Goal: Information Seeking & Learning: Learn about a topic

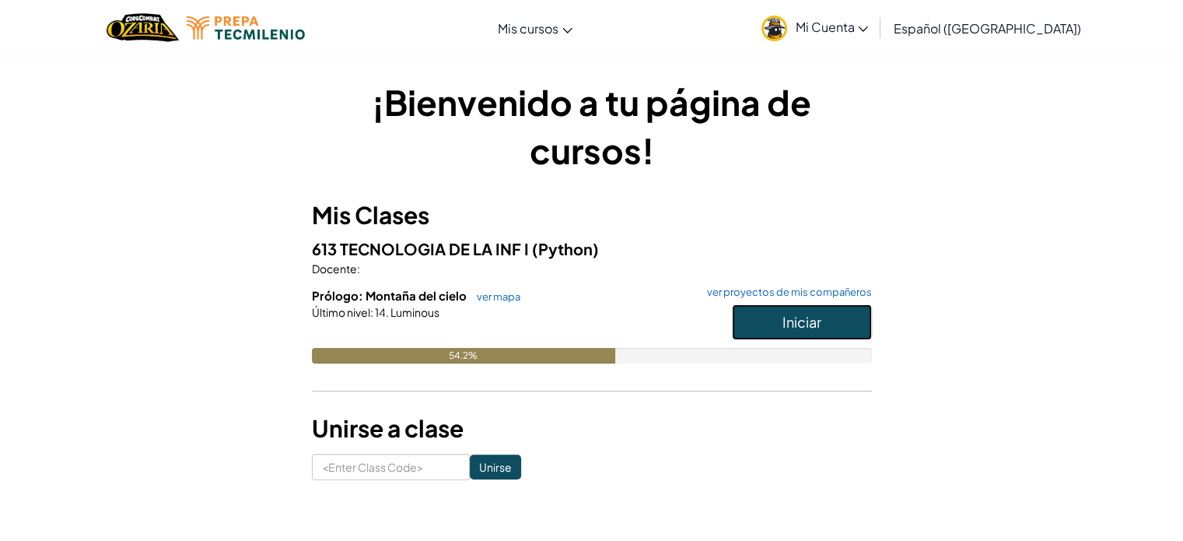
click at [772, 308] on button "Iniciar" at bounding box center [802, 322] width 140 height 36
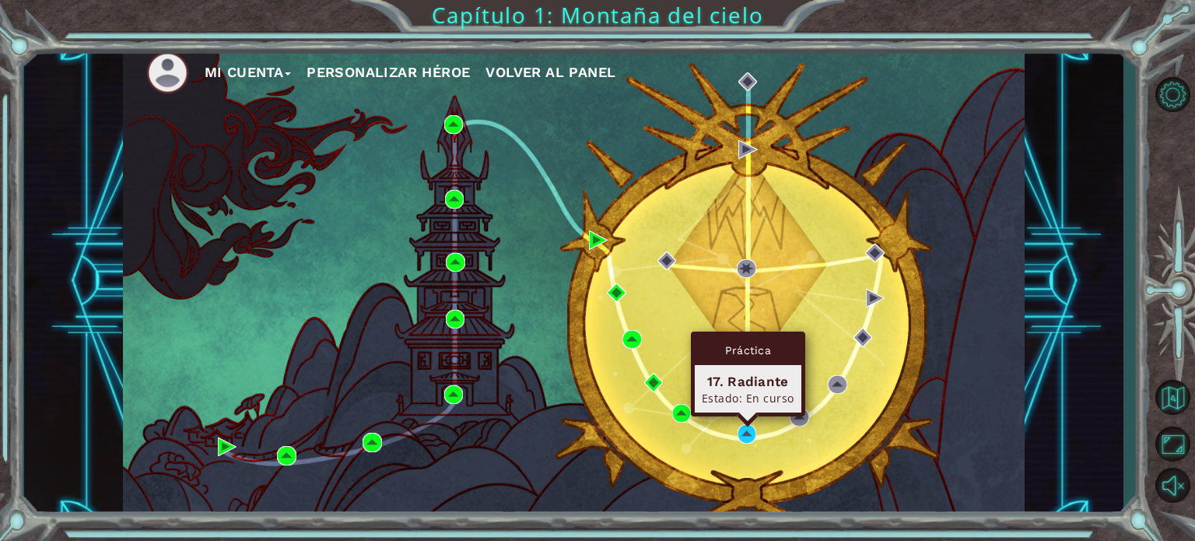
drag, startPoint x: 755, startPoint y: 423, endPoint x: 745, endPoint y: 435, distance: 14.9
click at [745, 435] on div "Mi Cuenta Personalizar héroe Volver al panel" at bounding box center [574, 282] width 902 height 476
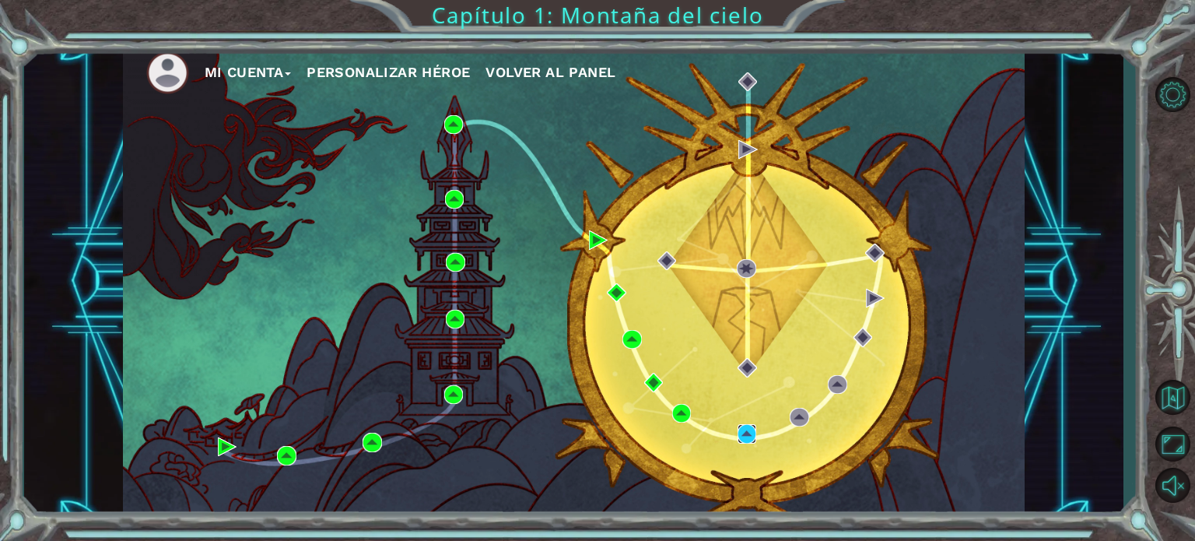
click at [745, 435] on img at bounding box center [746, 433] width 19 height 19
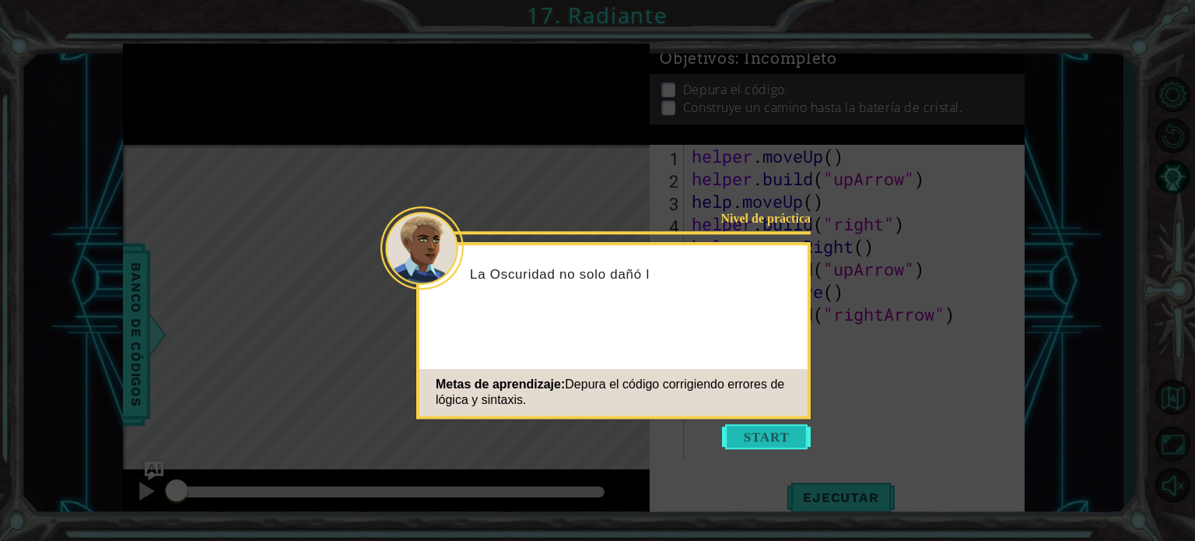
click at [784, 433] on button "Start" at bounding box center [766, 436] width 89 height 25
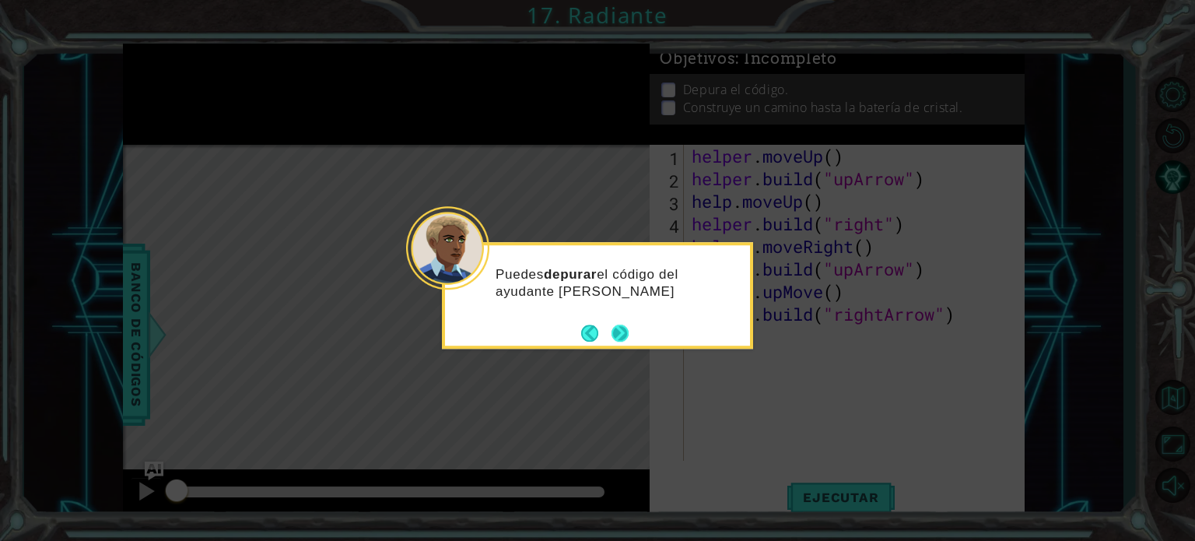
click at [629, 331] on button "Next" at bounding box center [619, 332] width 29 height 29
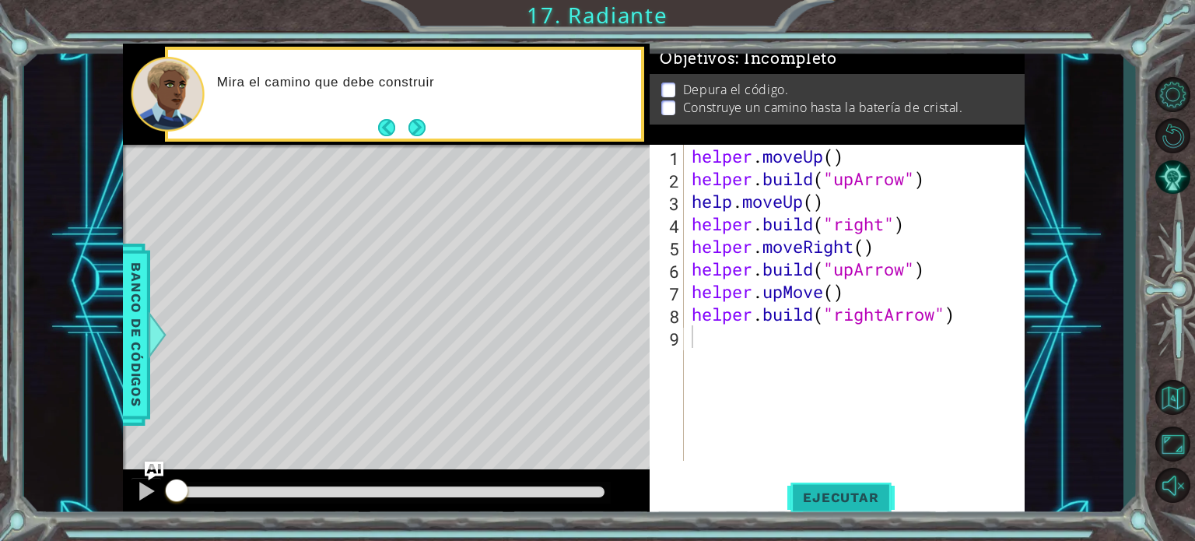
click at [881, 485] on button "Ejecutar" at bounding box center [840, 496] width 107 height 37
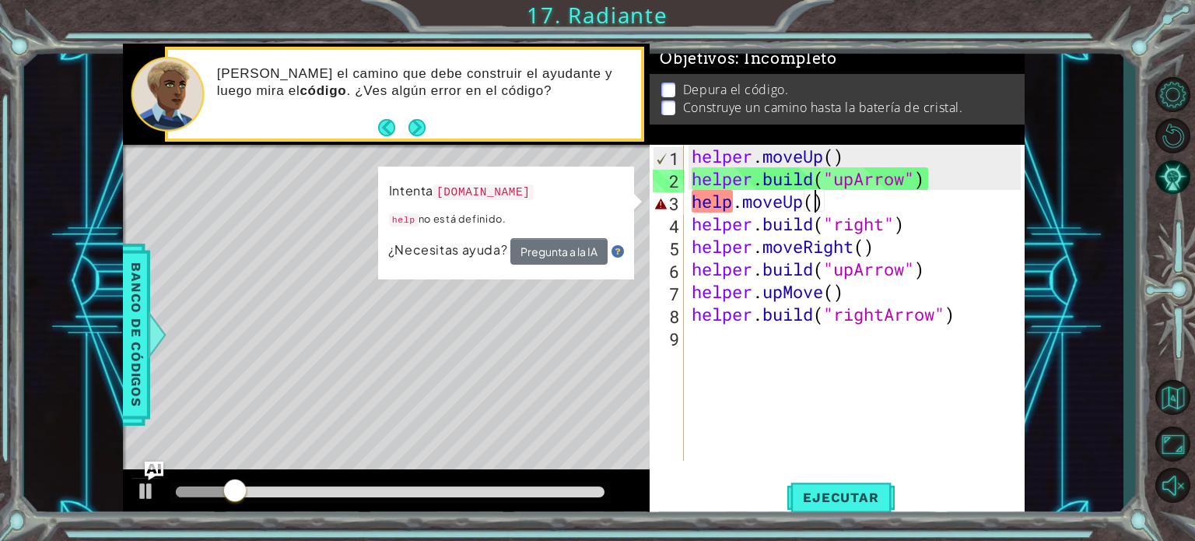
click at [816, 201] on div "helper . moveUp ( ) helper . build ( "upArrow" ) help . moveUp ( ) helper . bui…" at bounding box center [858, 325] width 340 height 361
type textarea "help.moveUp()"
click at [585, 247] on button "Pregunta a la IA" at bounding box center [558, 251] width 97 height 26
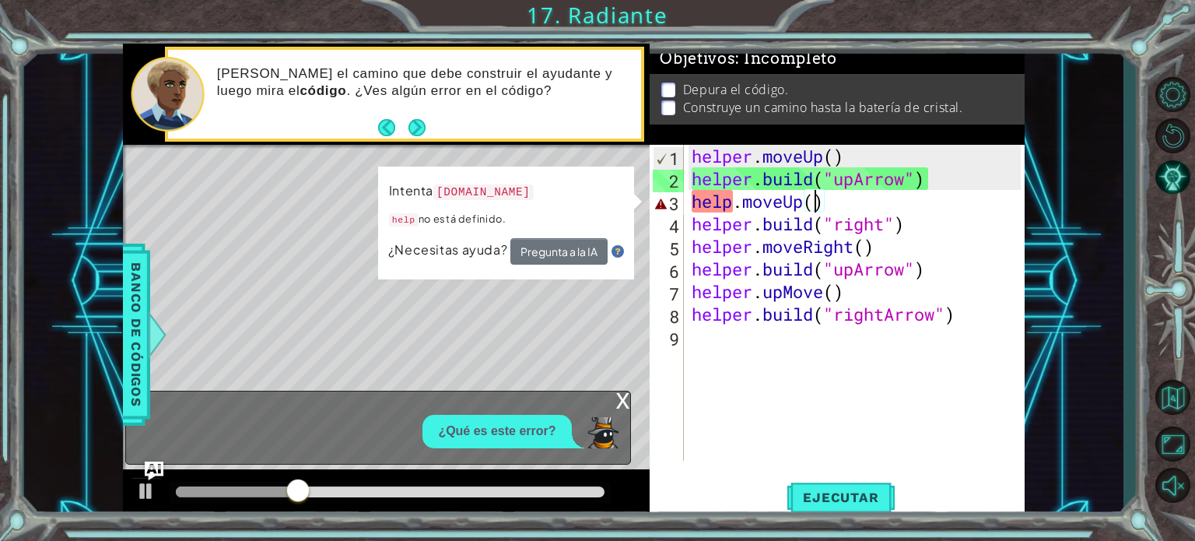
click at [618, 251] on img at bounding box center [617, 251] width 12 height 12
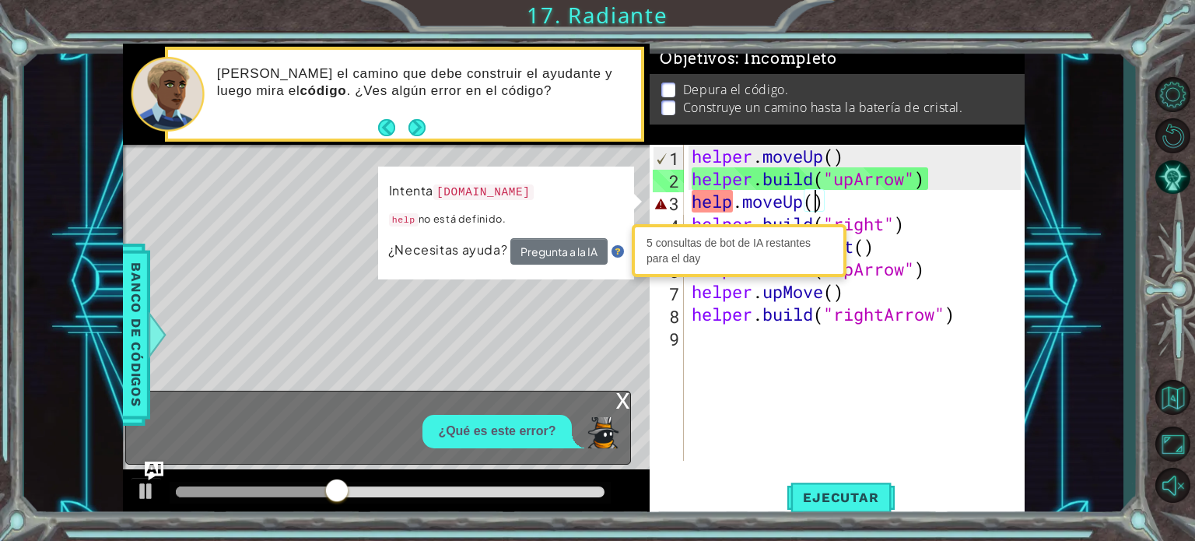
click at [732, 434] on div "helper . moveUp ( ) helper . build ( "upArrow" ) help . moveUp ( ) helper . bui…" at bounding box center [858, 325] width 340 height 361
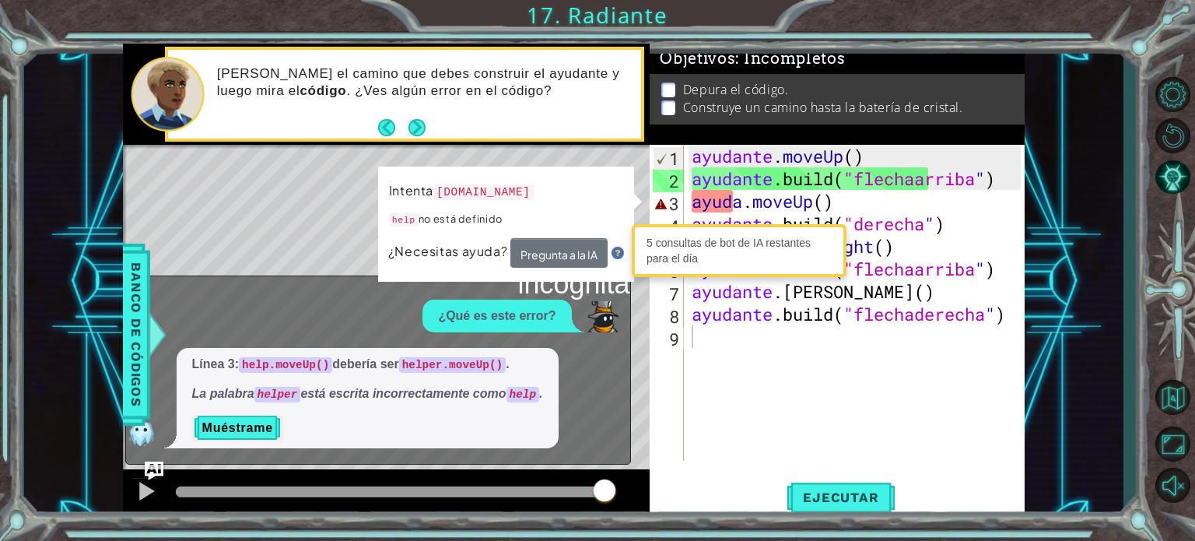
click at [1062, 96] on div "1 2 3 4 5 6 7 8 9 ayudante . moveUp ( ) ayudante . construir ( "flecha arriba" …" at bounding box center [573, 282] width 1099 height 476
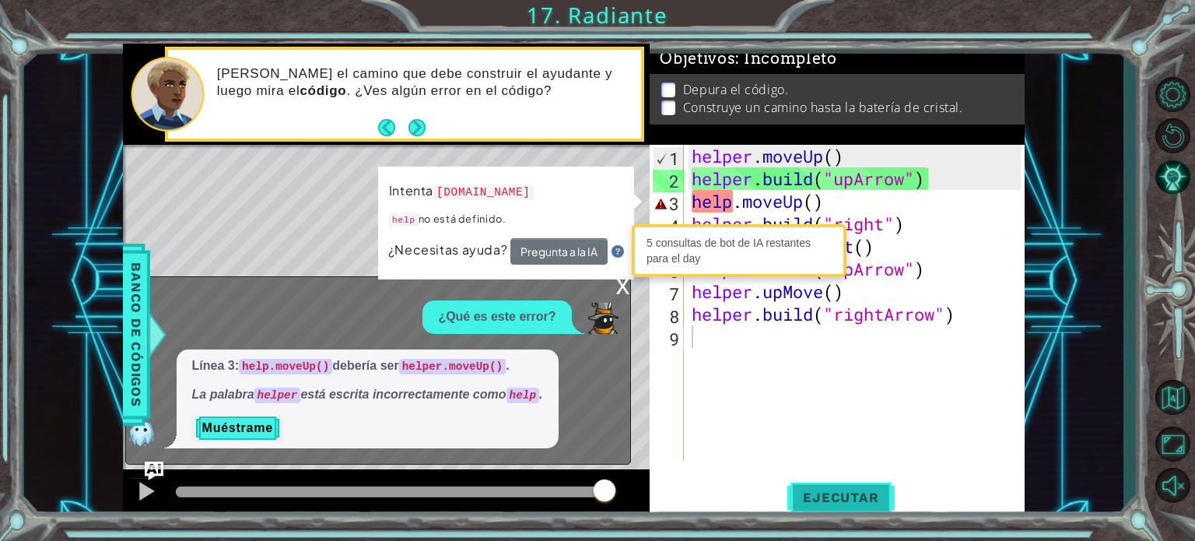
click at [833, 500] on span "Ejecutar" at bounding box center [840, 497] width 107 height 16
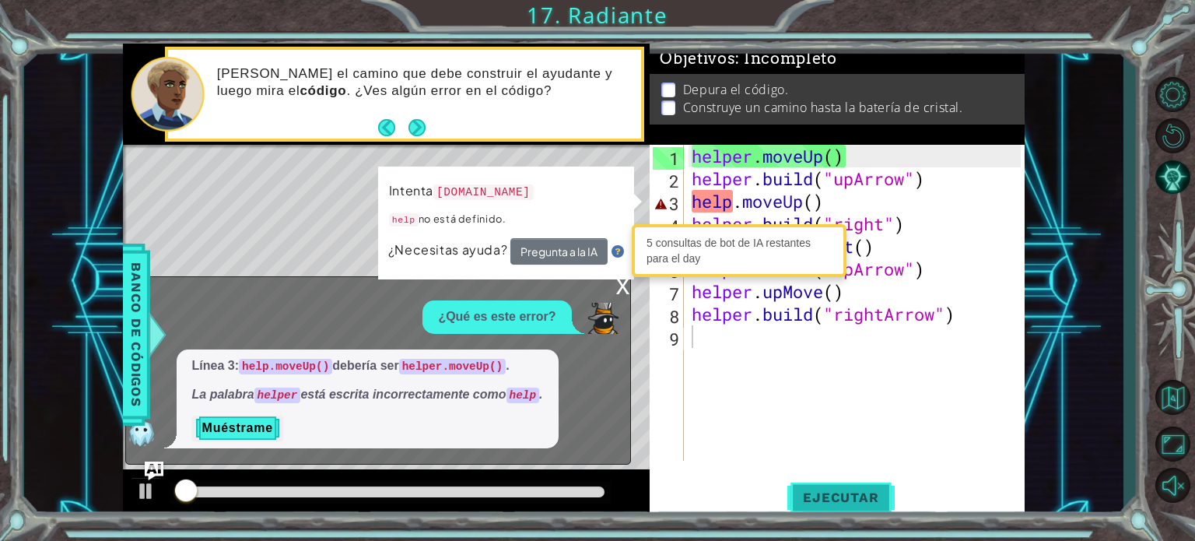
click at [833, 500] on span "Ejecutar" at bounding box center [840, 497] width 107 height 16
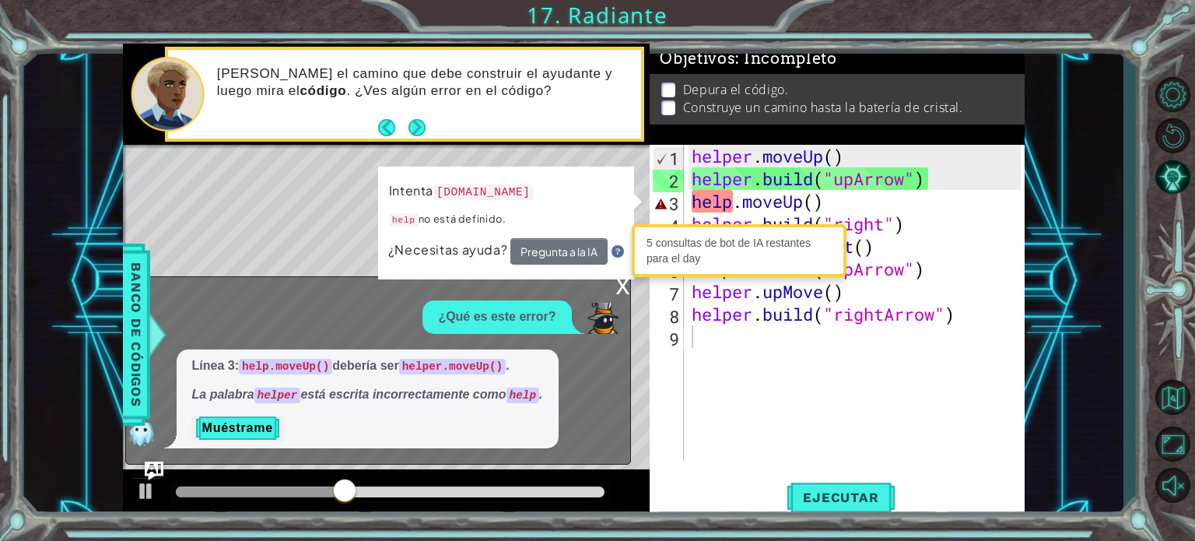
click at [629, 281] on div "x" at bounding box center [623, 285] width 14 height 16
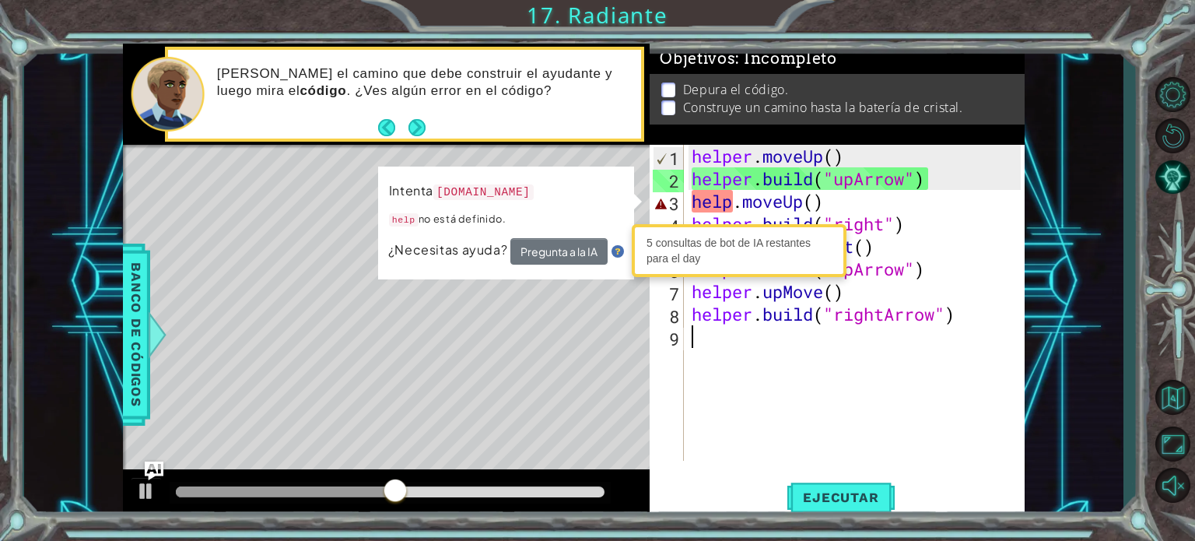
click at [736, 419] on div "helper . moveUp ( ) helper . build ( "upArrow" ) help . moveUp ( ) helper . bui…" at bounding box center [858, 325] width 340 height 361
click at [732, 398] on div "helper . moveUp ( ) helper . build ( "upArrow" ) help . moveUp ( ) helper . bui…" at bounding box center [858, 325] width 340 height 361
click at [849, 194] on div "helper . moveUp ( ) helper . build ( "upArrow" ) help . moveUp ( ) helper . bui…" at bounding box center [858, 325] width 340 height 361
click at [814, 202] on div "helper . moveUp ( ) helper . build ( "upArrow" ) help . moveUp ( ) helper . bui…" at bounding box center [858, 325] width 340 height 361
drag, startPoint x: 905, startPoint y: 177, endPoint x: 856, endPoint y: 173, distance: 50.0
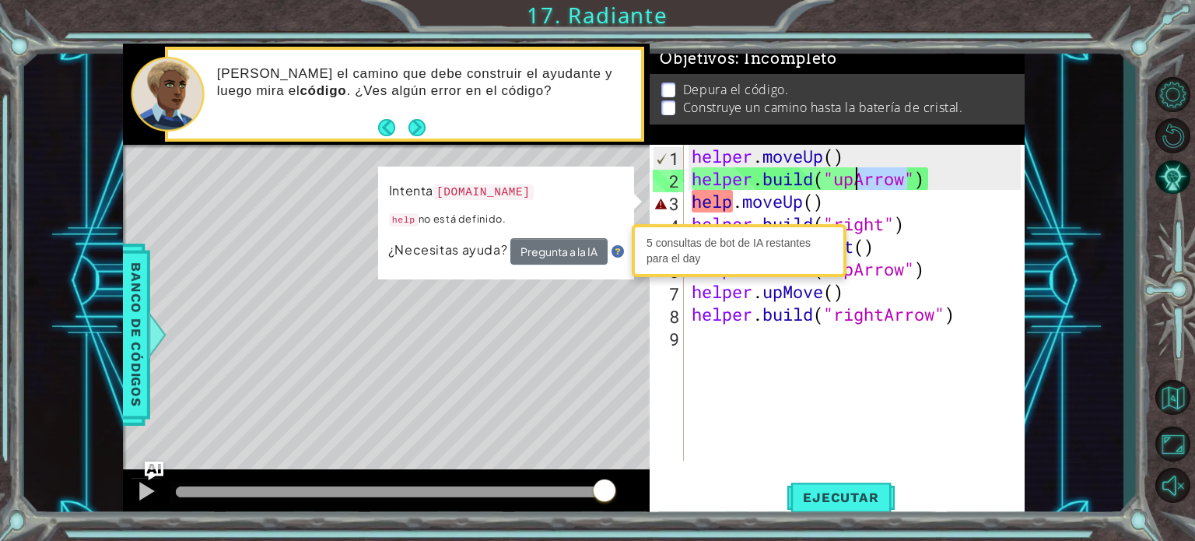
click at [856, 173] on div "helper . moveUp ( ) helper . build ( "upArrow" ) help . moveUp ( ) helper . bui…" at bounding box center [858, 325] width 340 height 361
click at [887, 226] on div "helper . moveUp ( ) helper . build ( "upArrow" ) help . moveUp ( ) helper . bui…" at bounding box center [858, 325] width 340 height 361
paste textarea "Arrow"
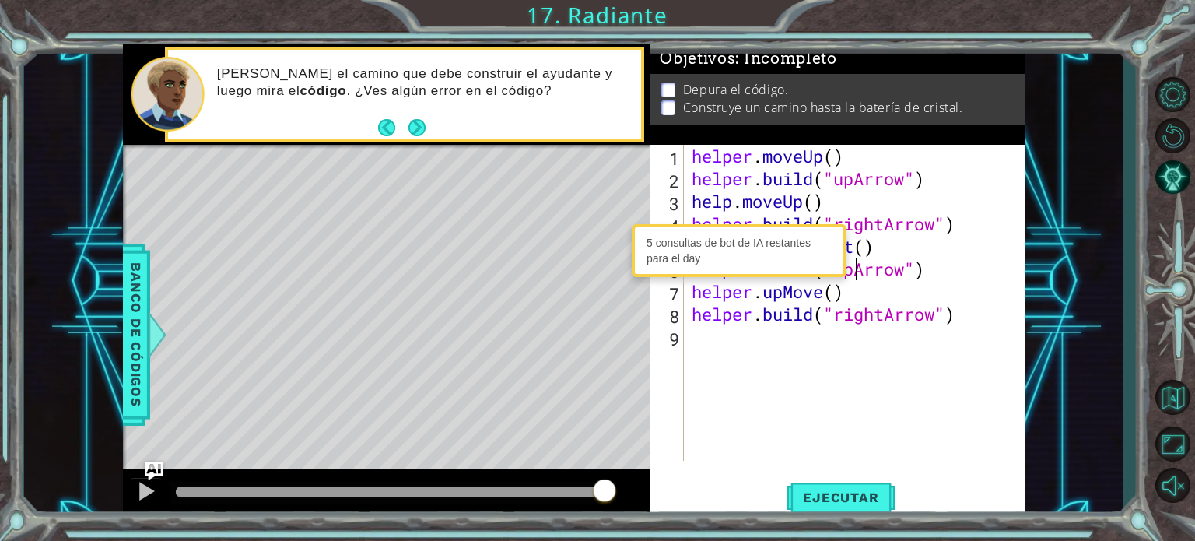
click at [852, 266] on div "helper . moveUp ( ) helper . build ( "upArrow" ) help . moveUp ( ) helper . bui…" at bounding box center [858, 325] width 340 height 361
drag, startPoint x: 852, startPoint y: 266, endPoint x: 837, endPoint y: 266, distance: 14.8
click at [837, 266] on body "1 2 3 4 5 6 7 8 9 helper . moveUp ( ) helper . build ( "upArrow" ) helper . mov…" at bounding box center [597, 270] width 1195 height 541
click at [853, 273] on div "helper . moveUp ( ) helper . build ( "upArrow" ) help . moveUp ( ) helper . bui…" at bounding box center [854, 303] width 332 height 316
drag, startPoint x: 853, startPoint y: 273, endPoint x: 836, endPoint y: 277, distance: 17.6
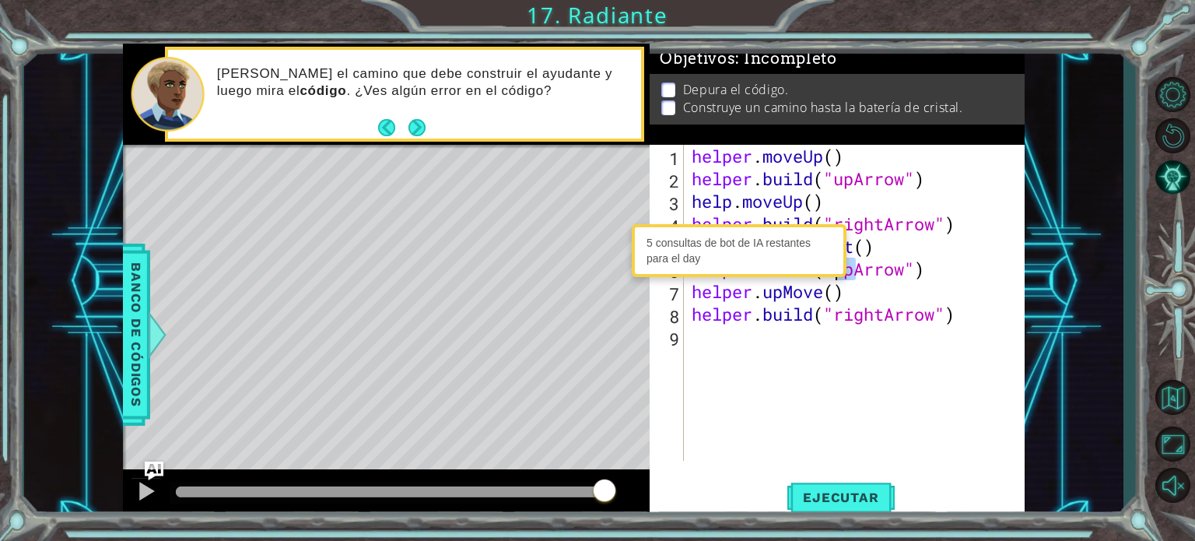
click at [836, 277] on div "helper . moveUp ( ) helper . build ( "upArrow" ) help . moveUp ( ) helper . bui…" at bounding box center [858, 325] width 340 height 361
type textarea "[DOMAIN_NAME]("rigthArrow")"
click at [815, 250] on div "5 consultas de bot de IA restantes para el day" at bounding box center [739, 250] width 207 height 45
click at [415, 127] on button "Next" at bounding box center [417, 127] width 25 height 25
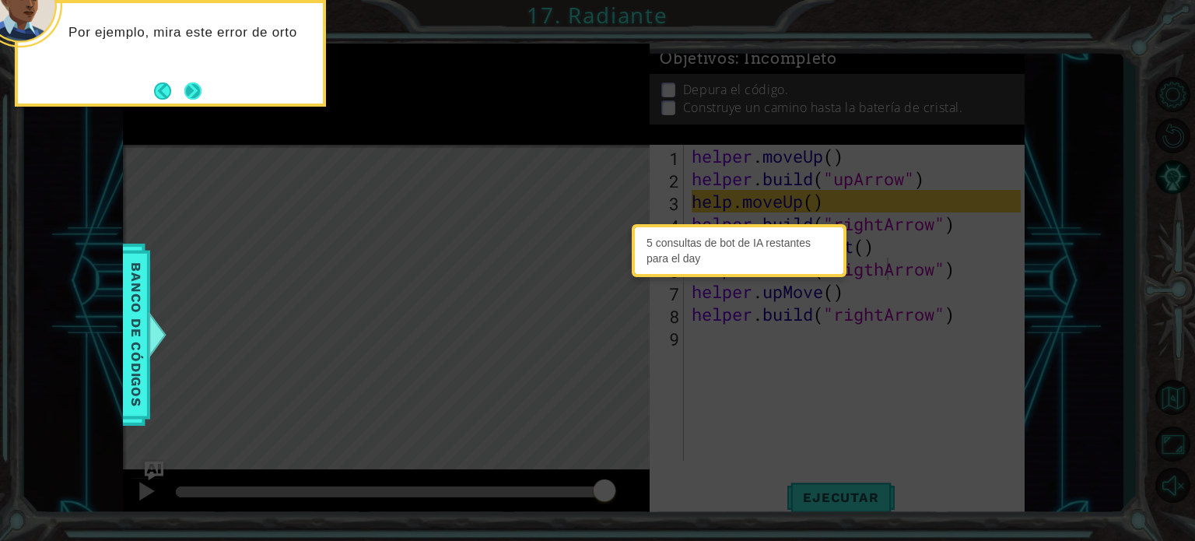
click at [201, 89] on button "Next" at bounding box center [193, 91] width 20 height 20
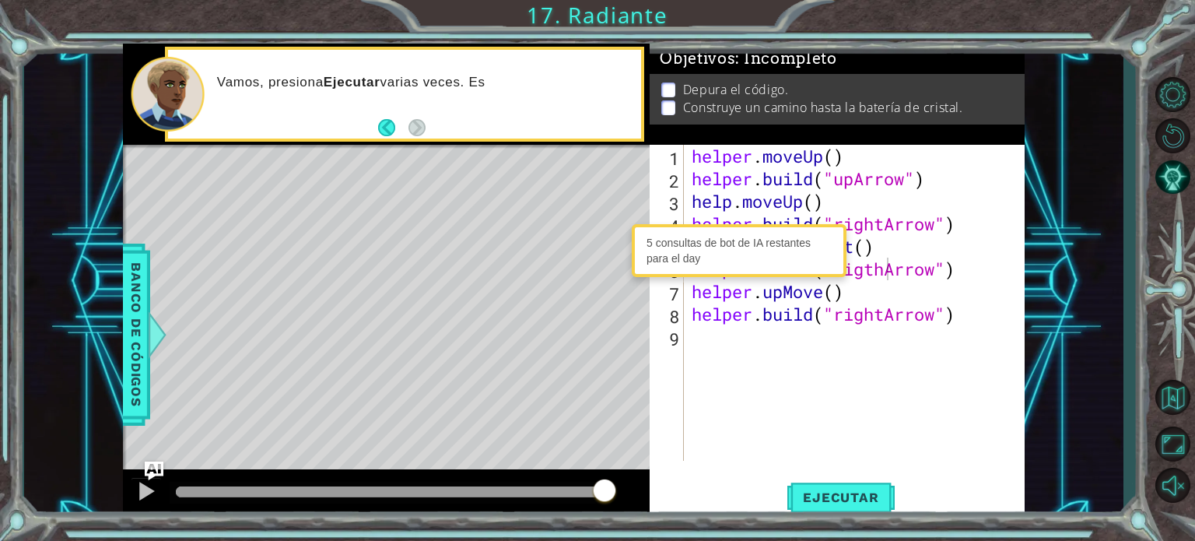
click at [640, 248] on div "5 consultas de bot de IA restantes para el day" at bounding box center [739, 250] width 207 height 45
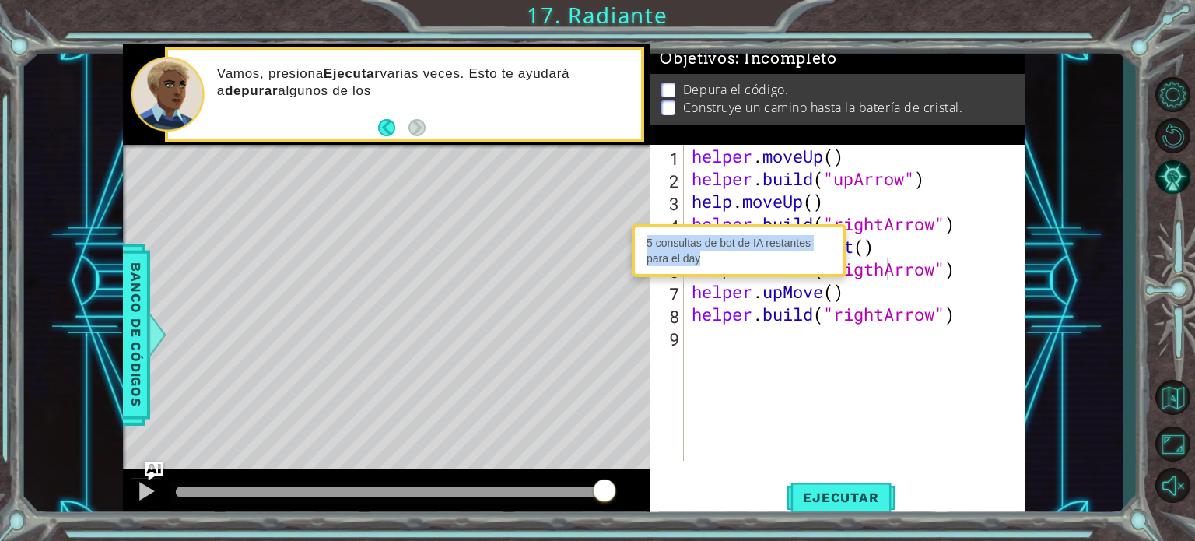
click at [647, 248] on div "5 consultas de bot de IA restantes para el day" at bounding box center [739, 250] width 207 height 45
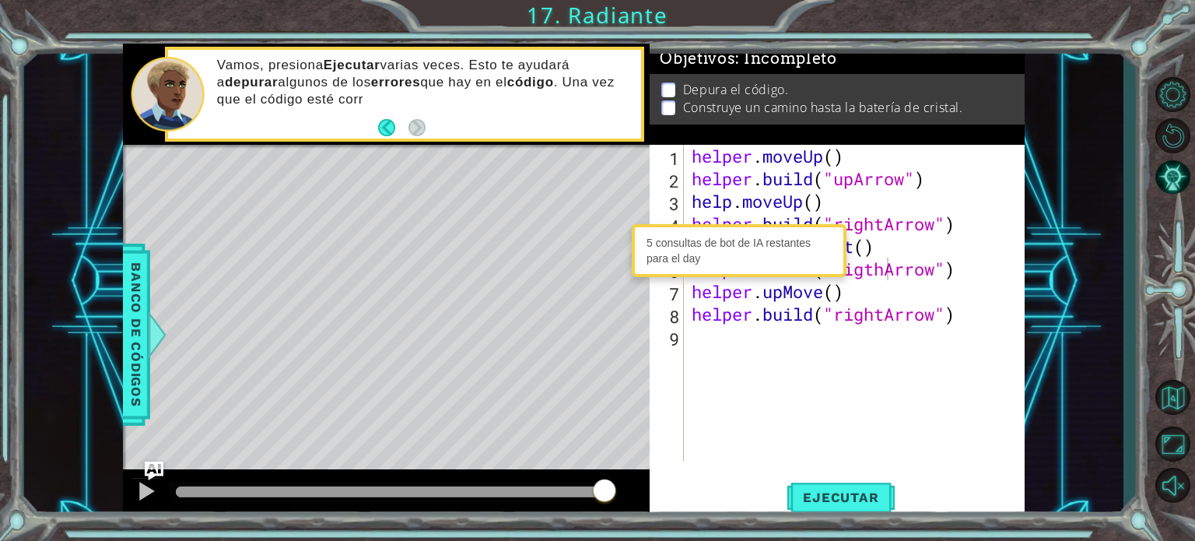
scroll to position [0, 0]
click at [776, 432] on div "helper . moveUp ( ) helper . build ( "upArrow" ) help . moveUp ( ) helper . bui…" at bounding box center [858, 325] width 340 height 361
click at [876, 266] on div "helper . moveUp ( ) helper . build ( "upArrow" ) help . moveUp ( ) helper . bui…" at bounding box center [858, 325] width 340 height 361
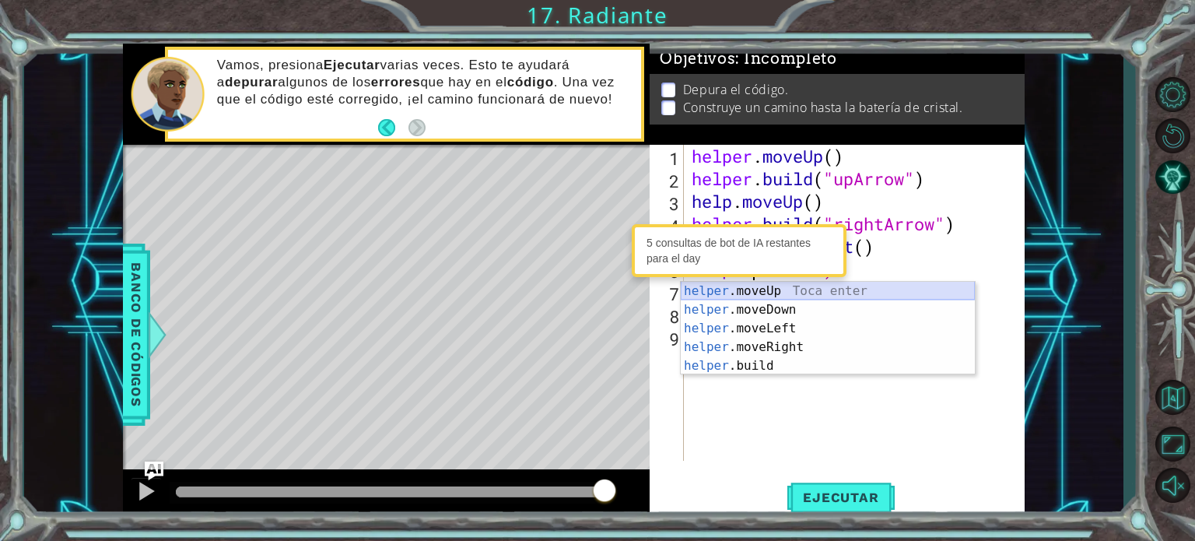
click at [890, 292] on div "helper .moveUp Toca enter helper .moveDown Toca enter helper .moveLeft Toca ent…" at bounding box center [828, 347] width 294 height 131
click at [883, 296] on div "he lper.moveUp Toca enter he [DOMAIN_NAME] Toca enter he lper.moveDown Toca ent…" at bounding box center [828, 347] width 294 height 131
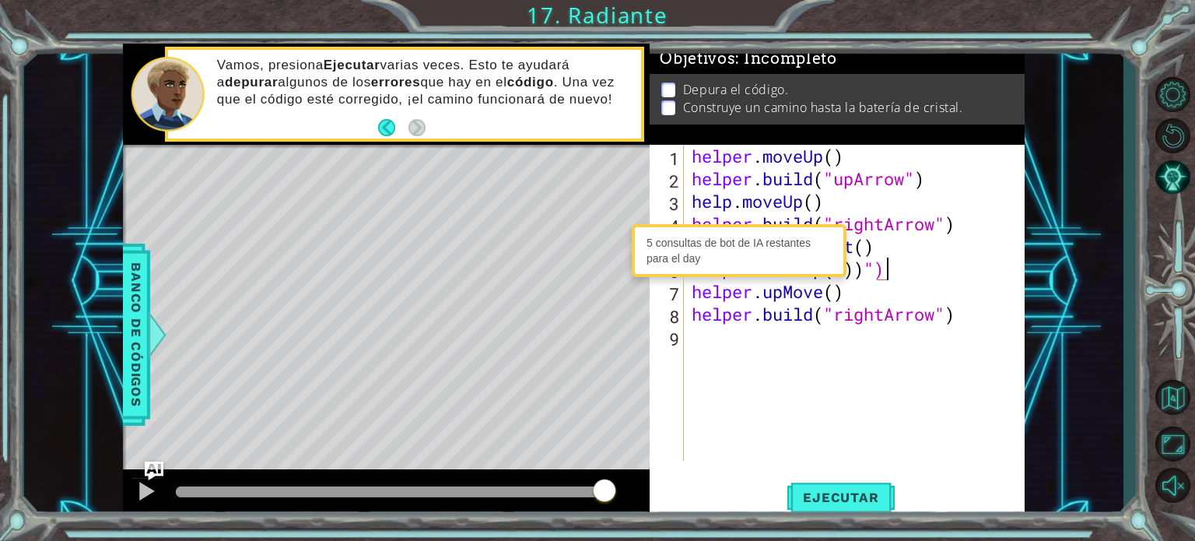
click at [884, 268] on div "helper . moveUp ( ) helper . build ( "upArrow" ) help . moveUp ( ) helper . bui…" at bounding box center [858, 325] width 340 height 361
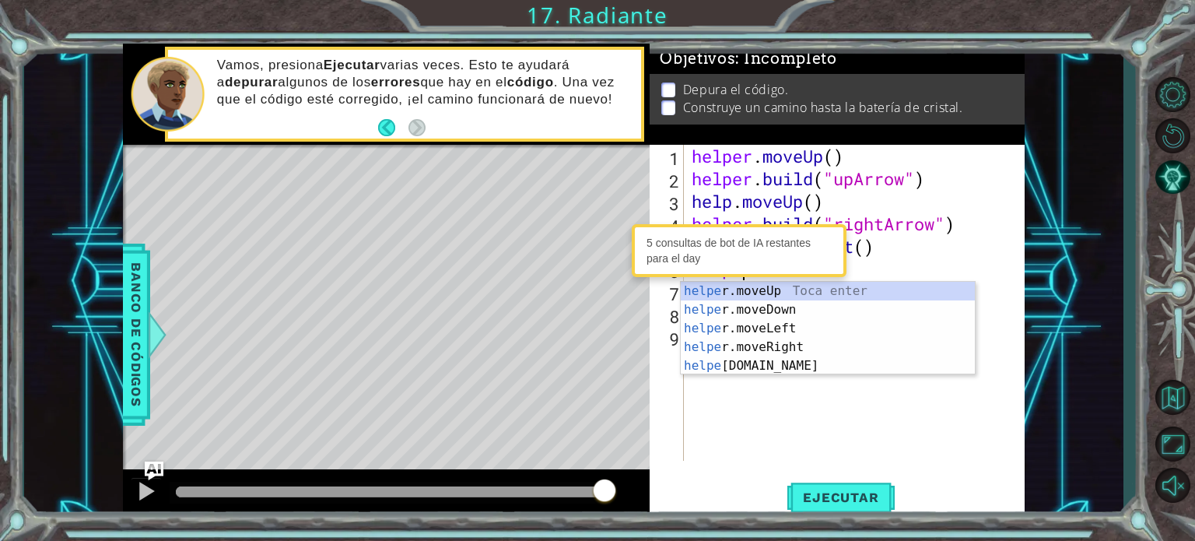
scroll to position [0, 2]
click at [874, 284] on div "helper .moveUp Toca enter helper .moveDown Toca enter helper .moveLeft Toca ent…" at bounding box center [828, 347] width 294 height 131
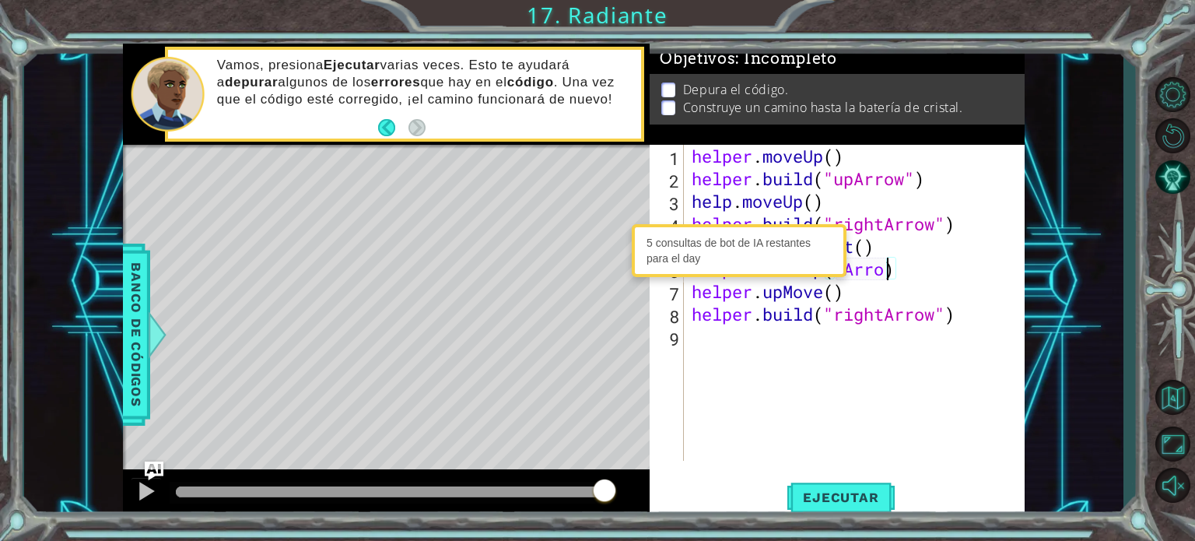
scroll to position [0, 9]
click at [839, 495] on span "Ejecutar" at bounding box center [840, 497] width 107 height 16
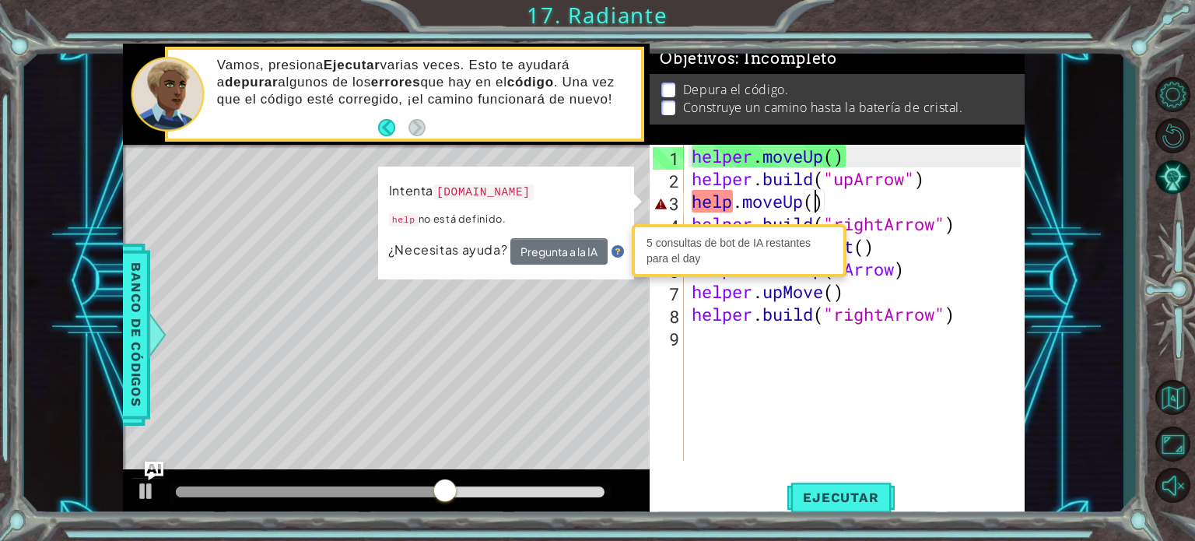
click at [819, 205] on div "helper . moveUp ( ) helper . build ( "upArrow" ) help . moveUp ( ) helper . bui…" at bounding box center [858, 325] width 340 height 361
click at [819, 201] on div "helper . moveUp ( ) helper . build ( "upArrow" ) help . moveUp ( ) helper . bui…" at bounding box center [854, 303] width 332 height 316
click at [828, 201] on div "helper . moveUp ( ) helper . build ( "upArrow" ) help . moveUp ( ) helper . bui…" at bounding box center [858, 325] width 340 height 361
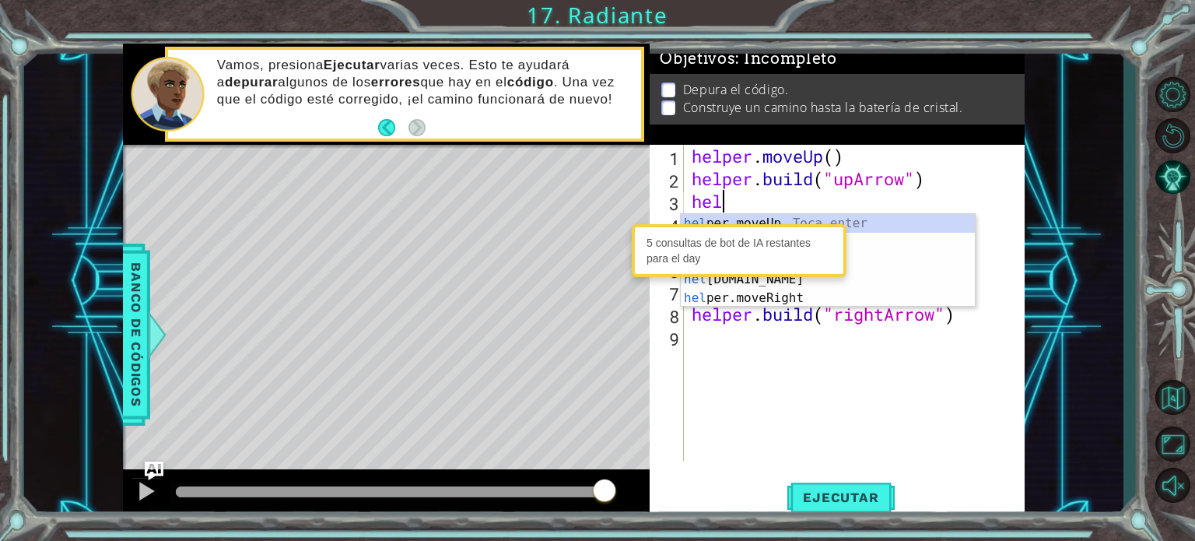
scroll to position [0, 0]
type textarea "h"
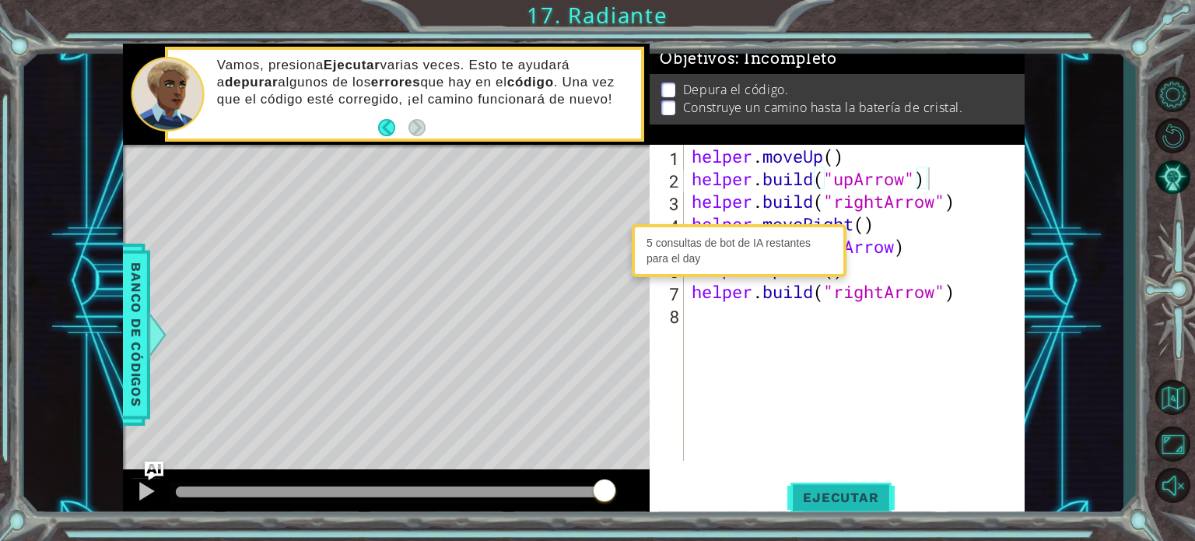
click at [849, 508] on button "Ejecutar" at bounding box center [840, 496] width 107 height 37
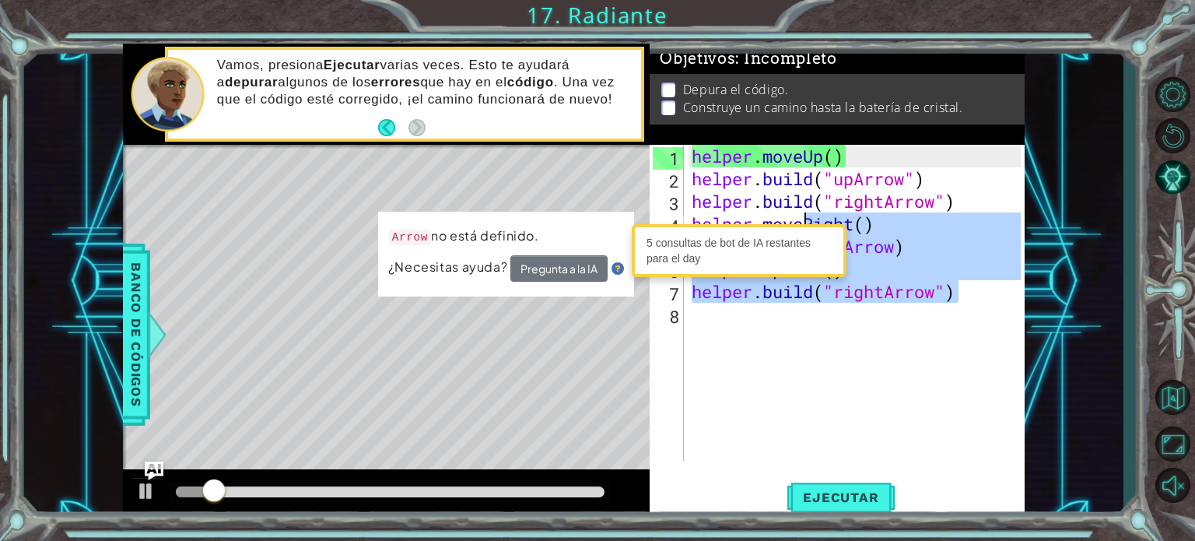
drag, startPoint x: 976, startPoint y: 282, endPoint x: 745, endPoint y: 185, distance: 250.0
click at [745, 185] on div "helper . moveUp ( ) helper . build ( "upArrow" ) helper . build ( "rightArrow" …" at bounding box center [858, 325] width 340 height 361
type textarea "[DOMAIN_NAME]("upArrow") [DOMAIN_NAME]("rightArrow")"
